Goal: Task Accomplishment & Management: Manage account settings

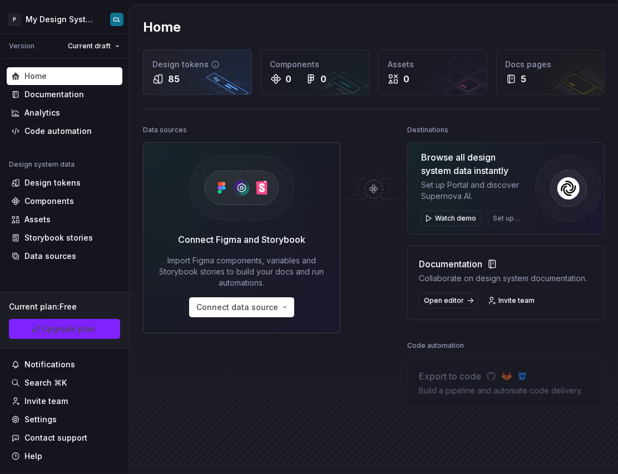
click at [184, 68] on div "Design tokens" at bounding box center [197, 64] width 90 height 11
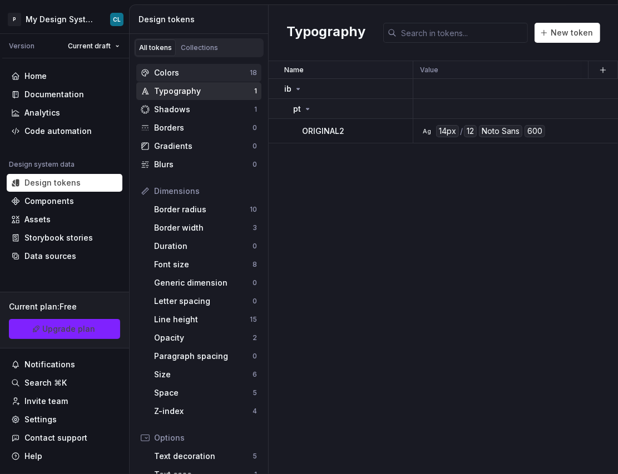
click at [180, 76] on div "Colors" at bounding box center [202, 72] width 96 height 11
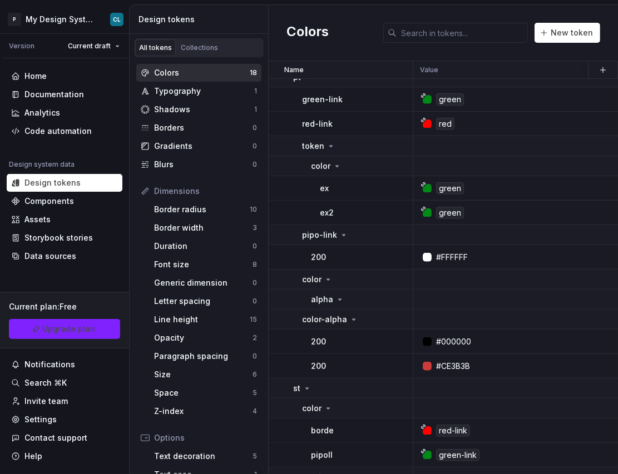
scroll to position [410, 0]
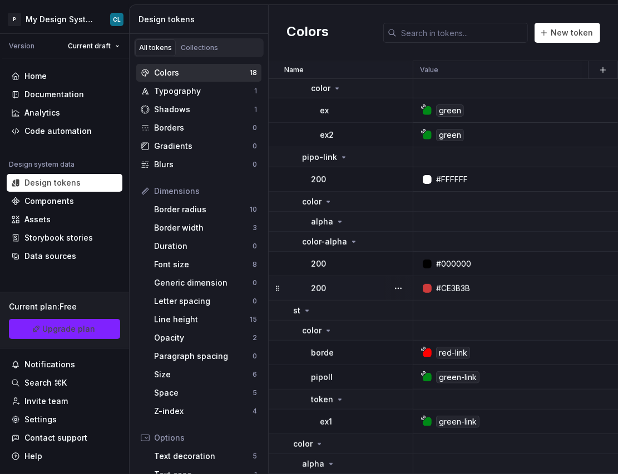
click at [479, 284] on div "#CE3B3B" at bounding box center [597, 288] width 354 height 11
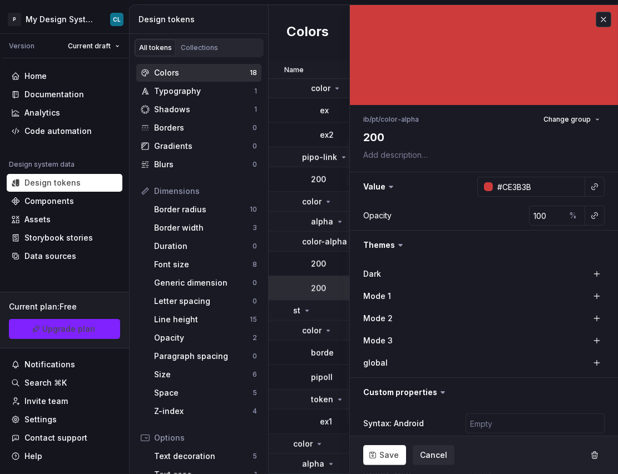
click at [596, 16] on button "button" at bounding box center [604, 20] width 16 height 16
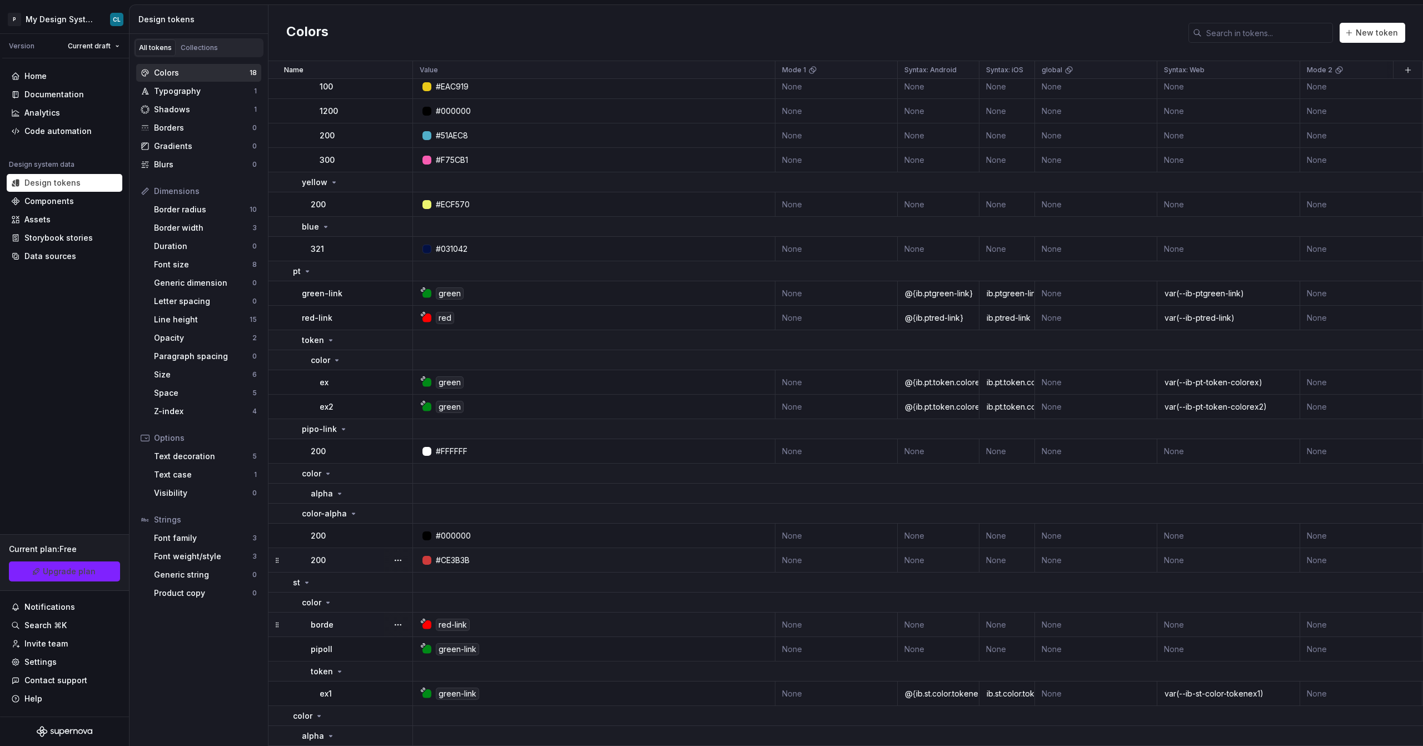
scroll to position [138, 0]
click at [464, 474] on div "#CE3B3B" at bounding box center [453, 560] width 34 height 11
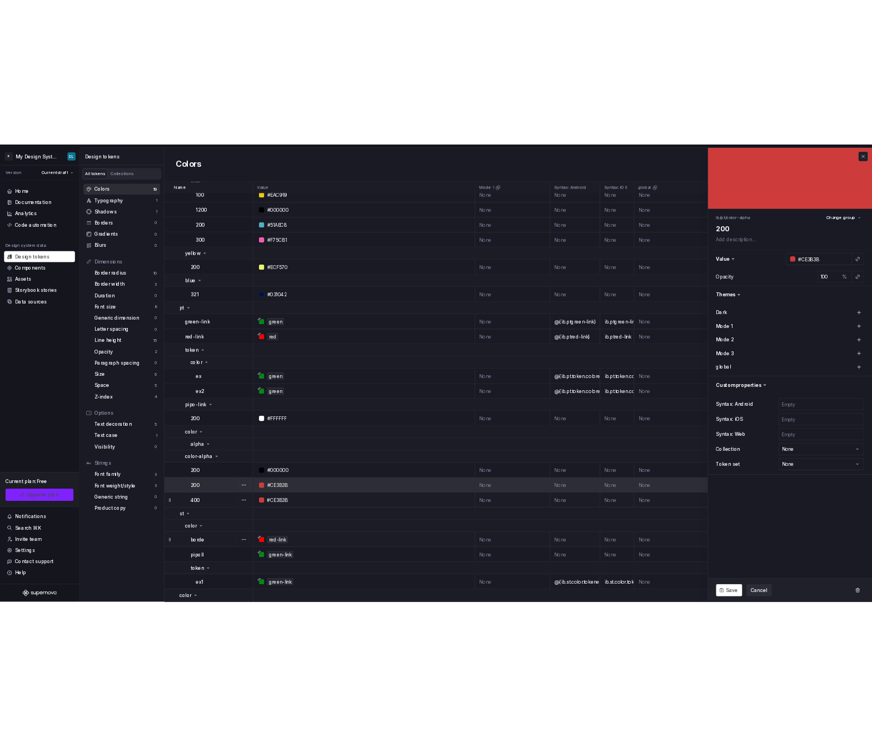
scroll to position [162, 0]
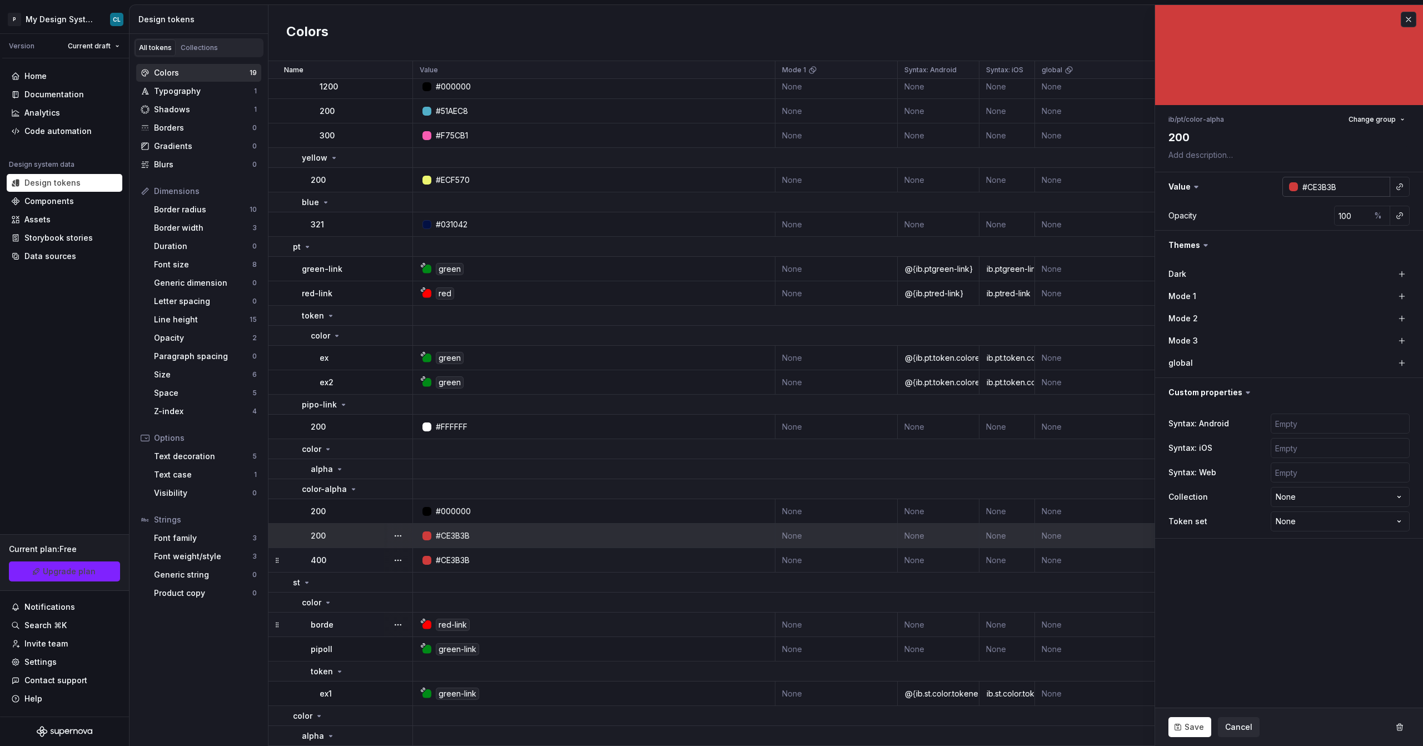
click at [617, 189] on input "#CE3B3B" at bounding box center [1344, 187] width 92 height 20
type textarea "*"
click at [617, 213] on input "100" at bounding box center [1353, 216] width 36 height 20
type input "4"
type textarea "*"
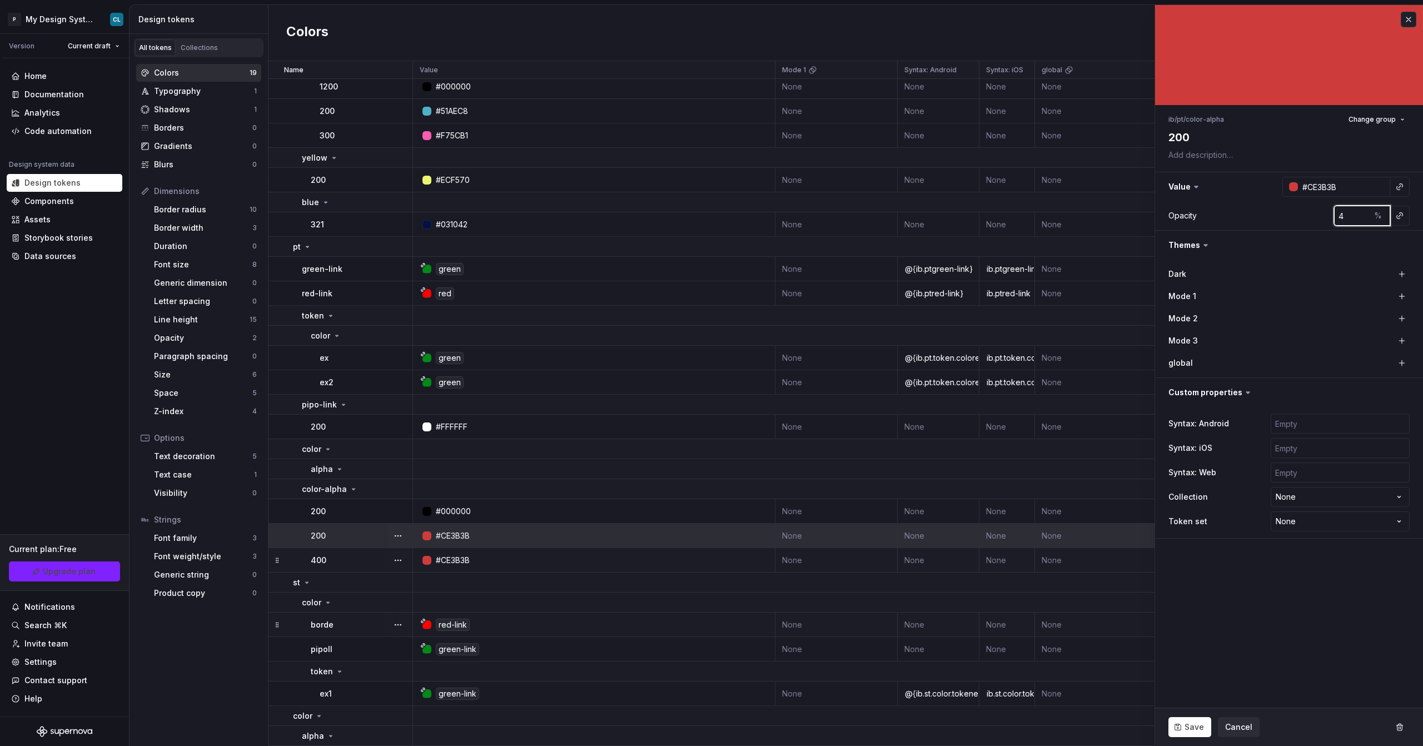
type input "49"
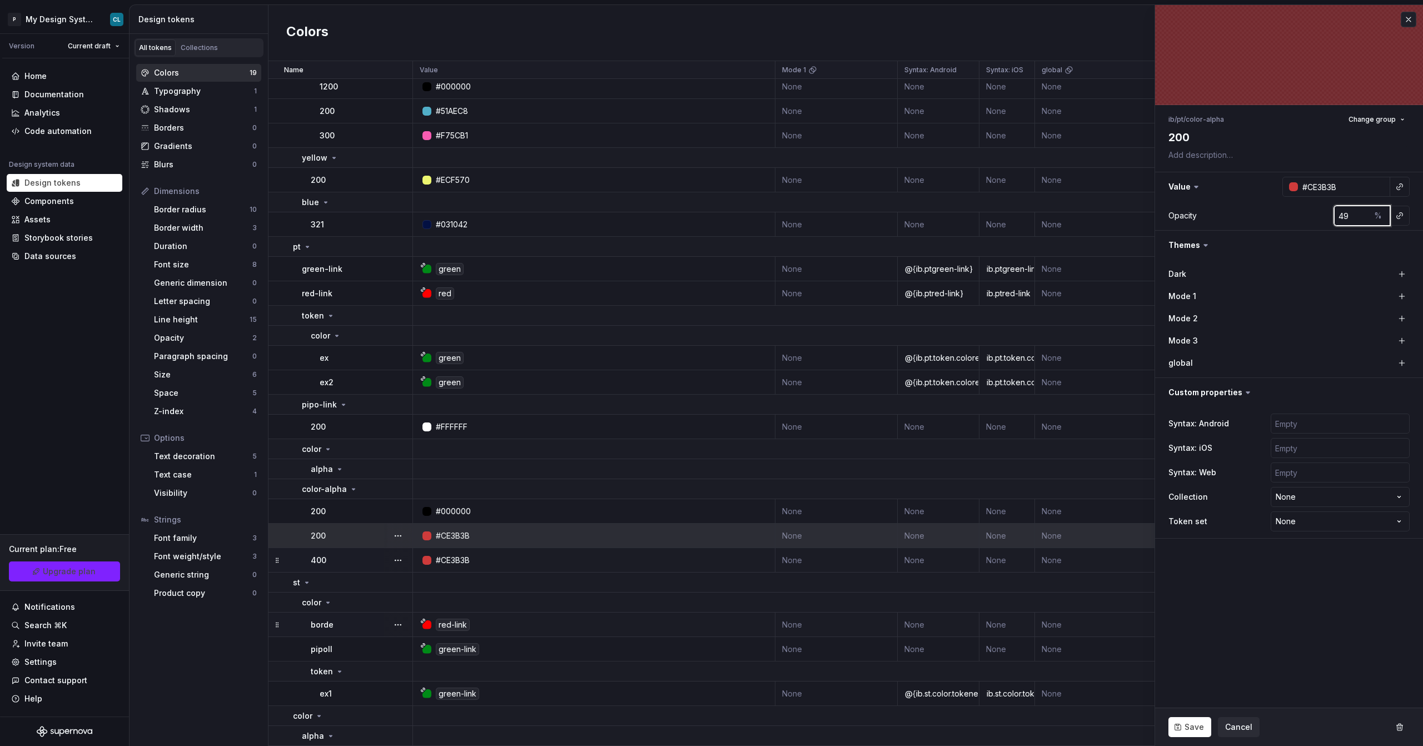
type textarea "*"
type input "4"
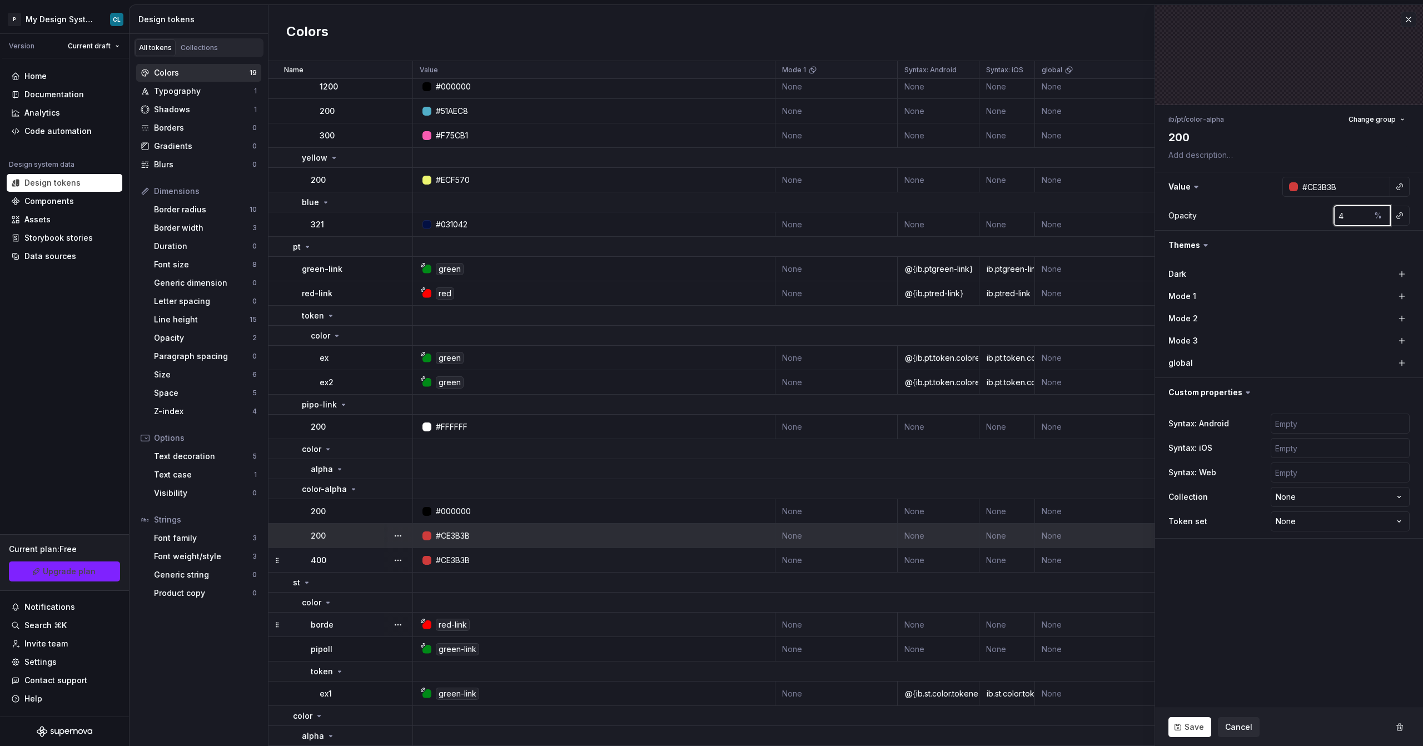
type textarea "*"
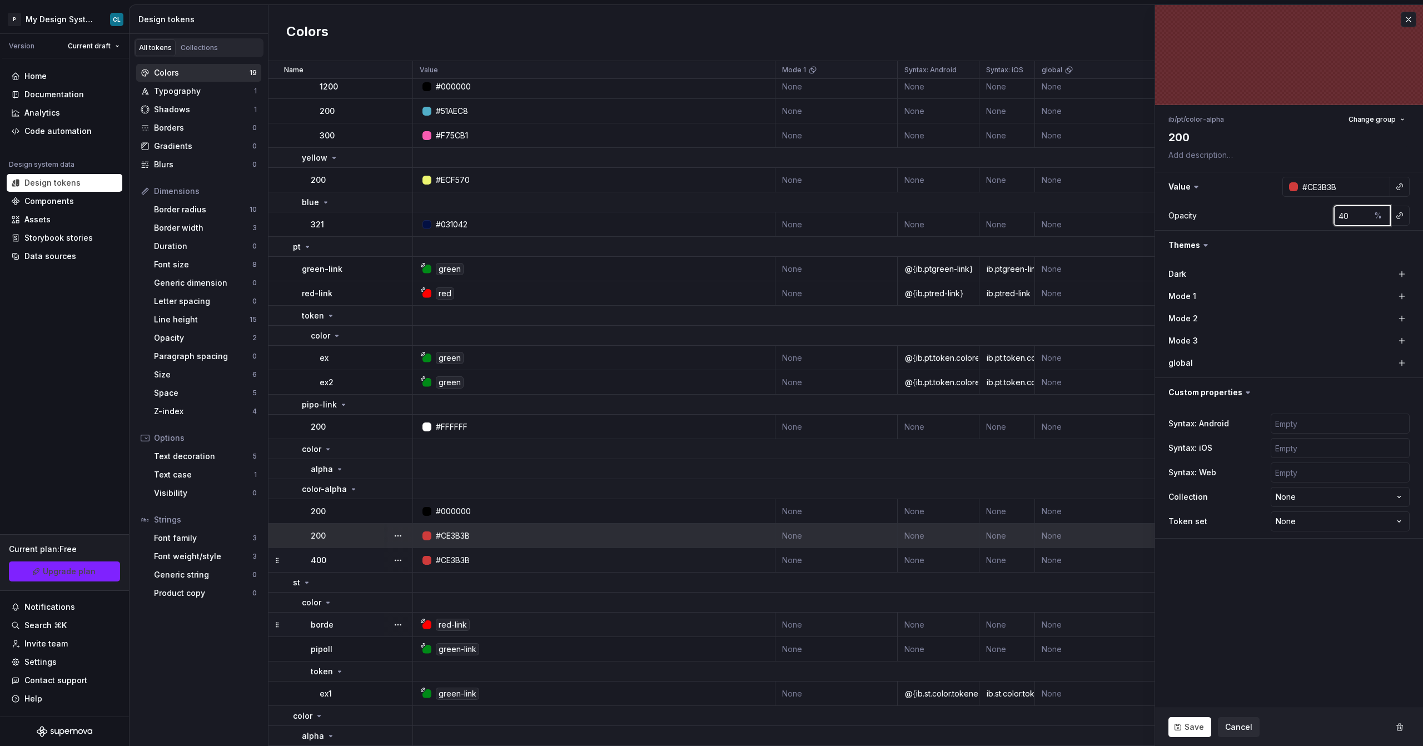
type input "40"
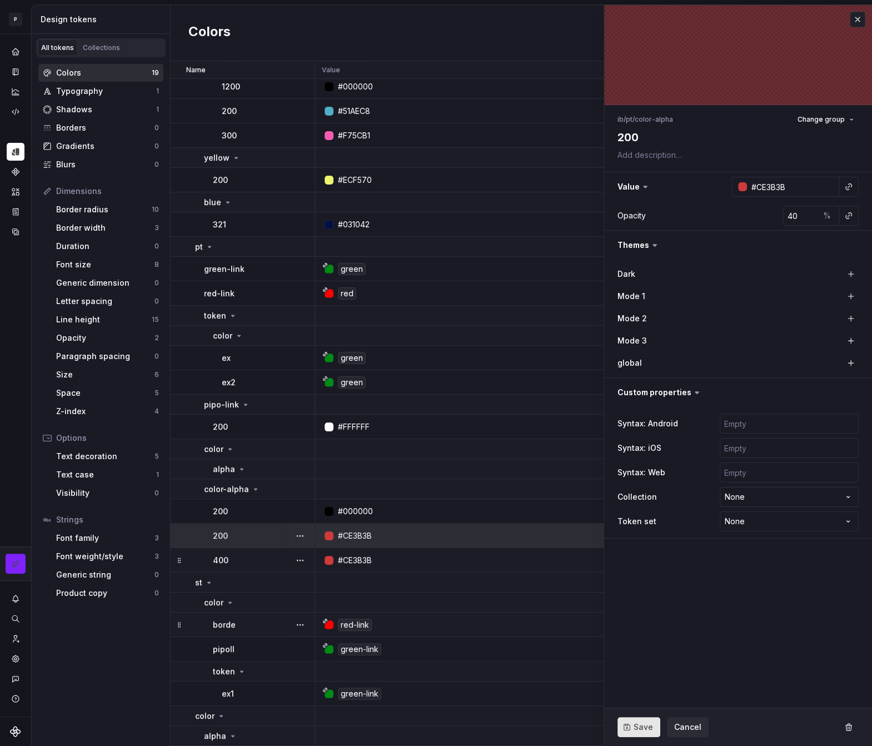
click at [617, 474] on button "Save" at bounding box center [639, 727] width 43 height 20
type textarea "*"
